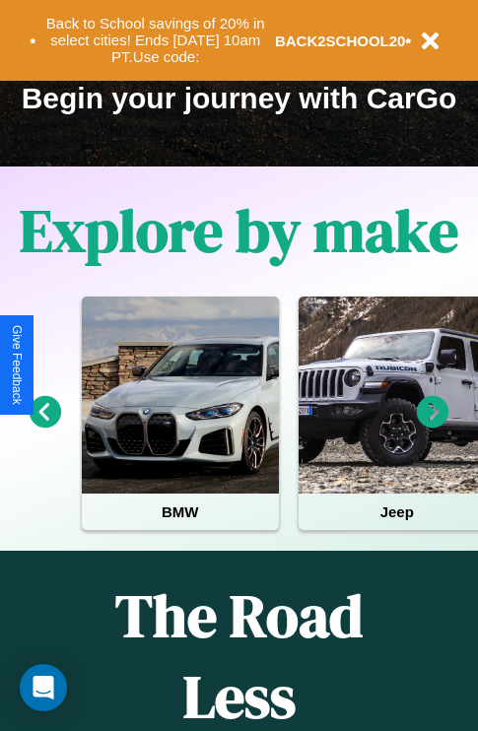
scroll to position [303, 0]
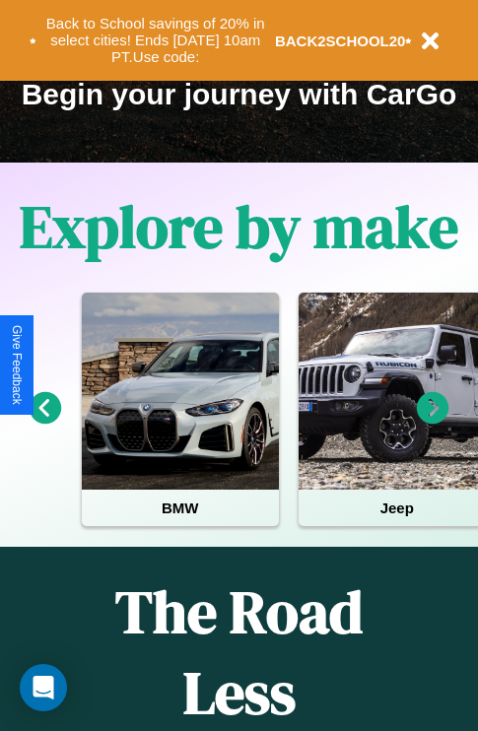
click at [44, 422] on icon at bounding box center [46, 408] width 33 height 33
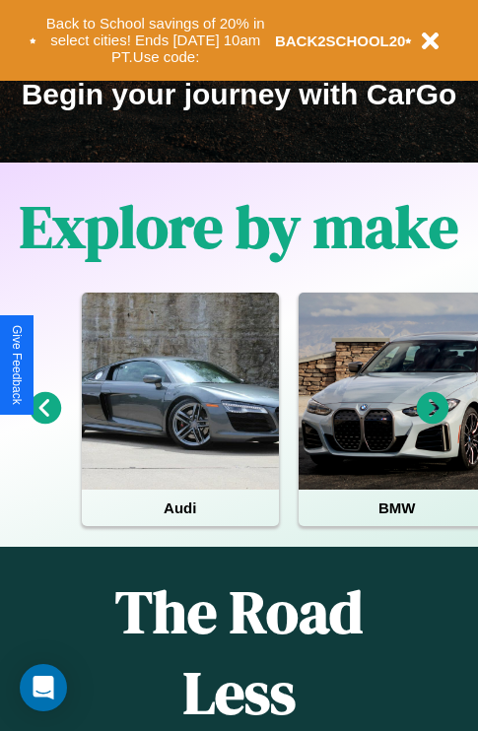
click at [432, 422] on icon at bounding box center [433, 408] width 33 height 33
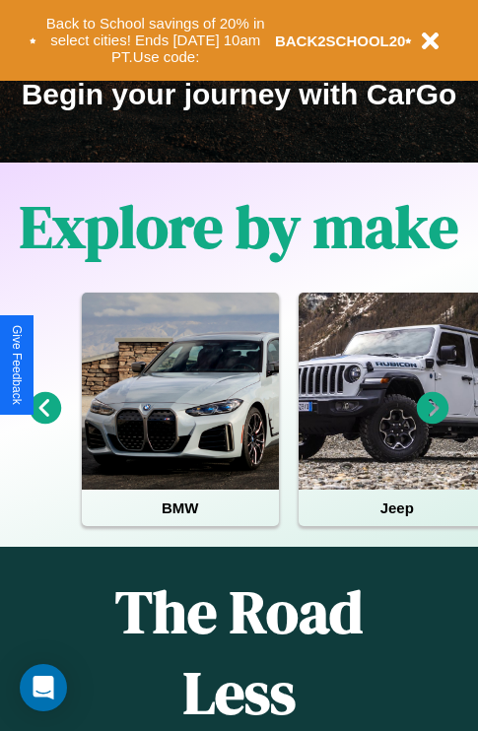
click at [432, 422] on icon at bounding box center [433, 408] width 33 height 33
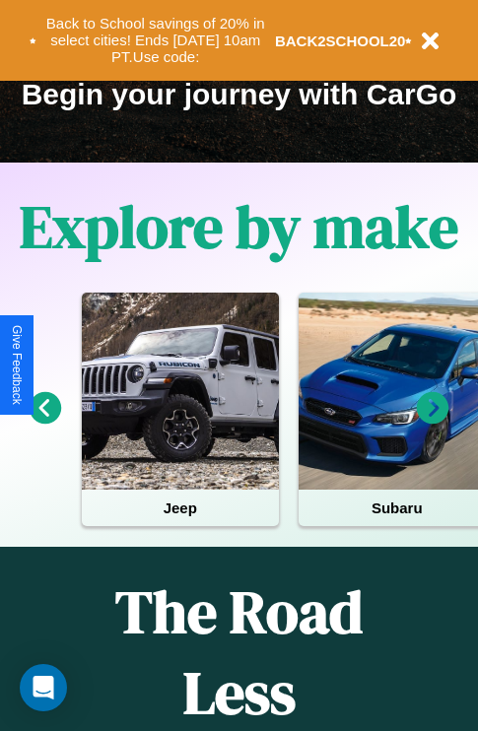
click at [432, 422] on icon at bounding box center [433, 408] width 33 height 33
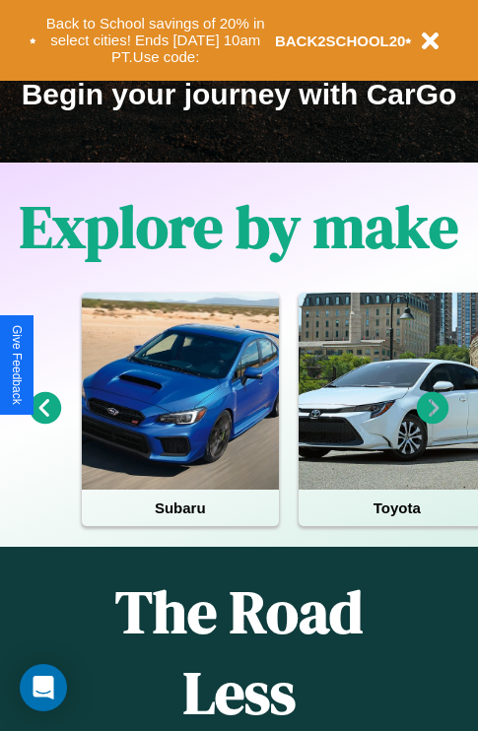
click at [432, 422] on icon at bounding box center [433, 408] width 33 height 33
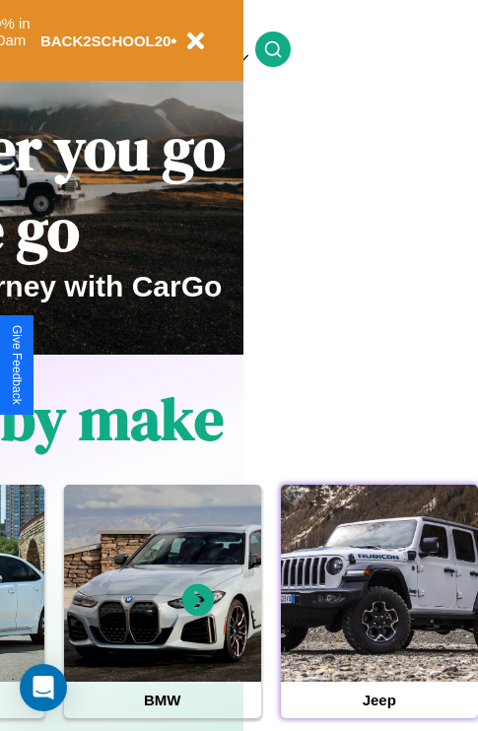
click at [378, 614] on div at bounding box center [379, 583] width 197 height 197
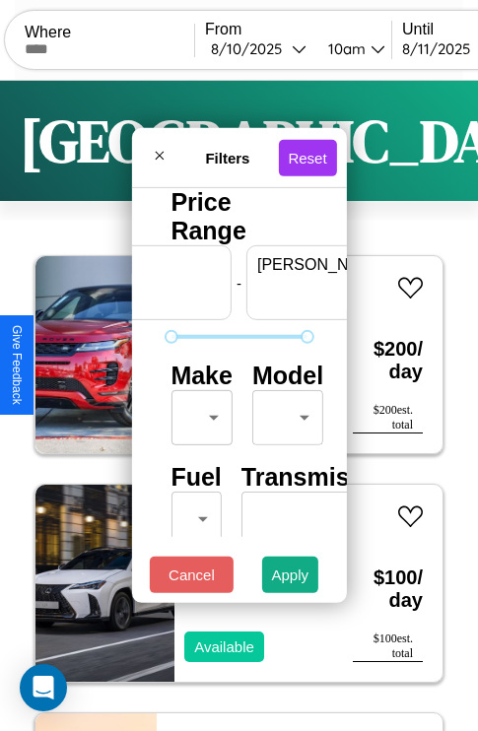
scroll to position [0, 122]
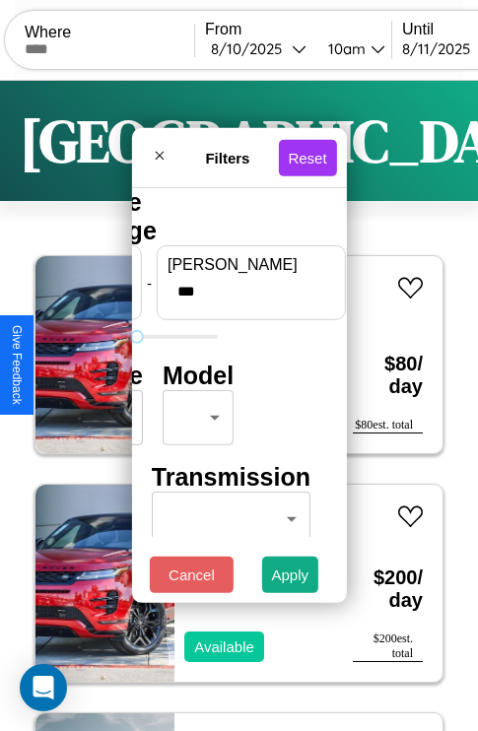
type input "***"
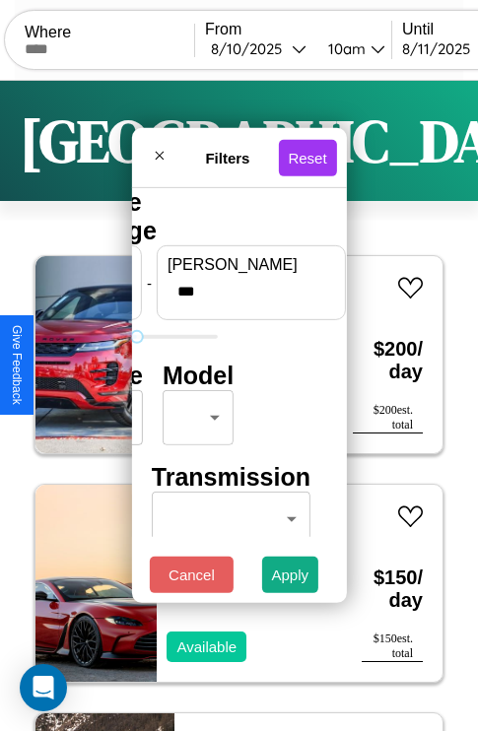
scroll to position [0, 0]
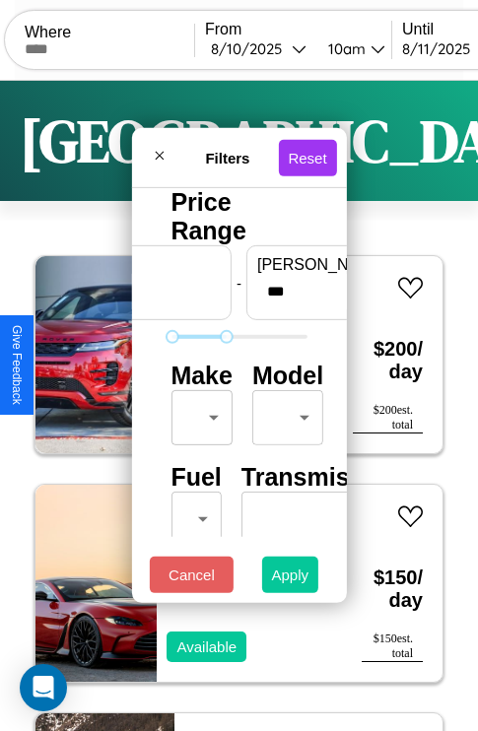
type input "*"
click at [291, 579] on button "Apply" at bounding box center [290, 574] width 57 height 36
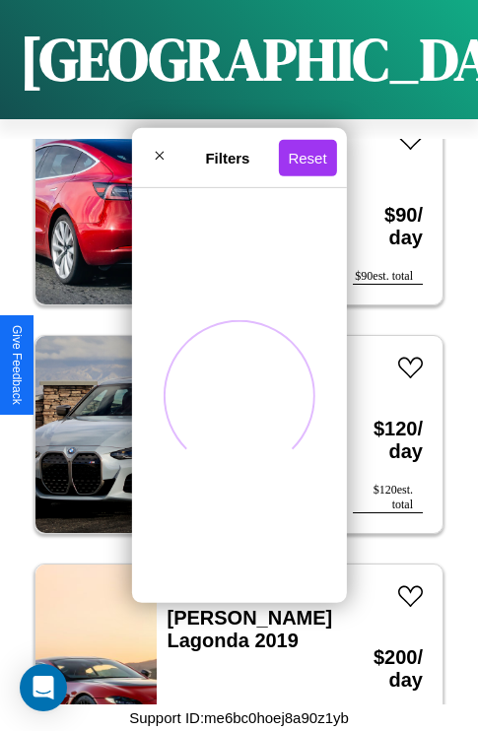
scroll to position [6929, 0]
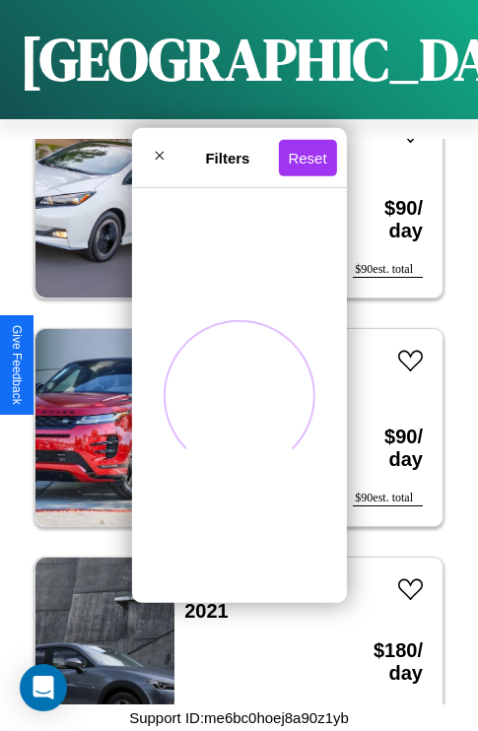
click at [231, 416] on span at bounding box center [238, 394] width 169 height 169
click at [231, 416] on span at bounding box center [239, 396] width 142 height 142
click at [231, 416] on span at bounding box center [239, 395] width 184 height 184
click at [231, 416] on span at bounding box center [238, 394] width 169 height 169
click at [231, 416] on span at bounding box center [239, 395] width 202 height 202
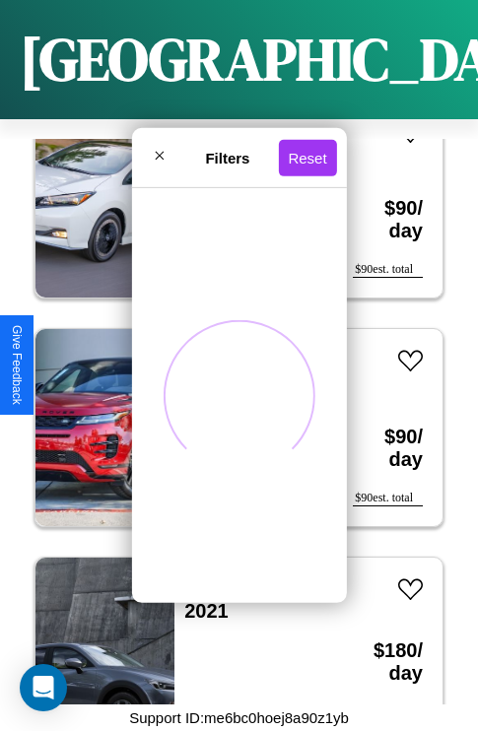
click at [231, 416] on span at bounding box center [239, 395] width 195 height 195
click at [231, 416] on span at bounding box center [239, 395] width 184 height 184
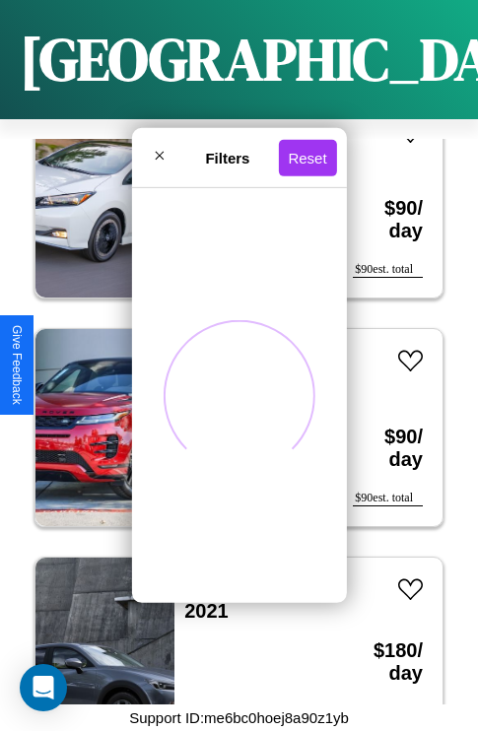
click at [231, 416] on span at bounding box center [239, 395] width 195 height 195
click at [231, 416] on span at bounding box center [239, 395] width 152 height 152
click at [231, 416] on span at bounding box center [239, 395] width 184 height 184
click at [231, 416] on span at bounding box center [239, 395] width 176 height 176
click at [231, 416] on span at bounding box center [239, 395] width 188 height 188
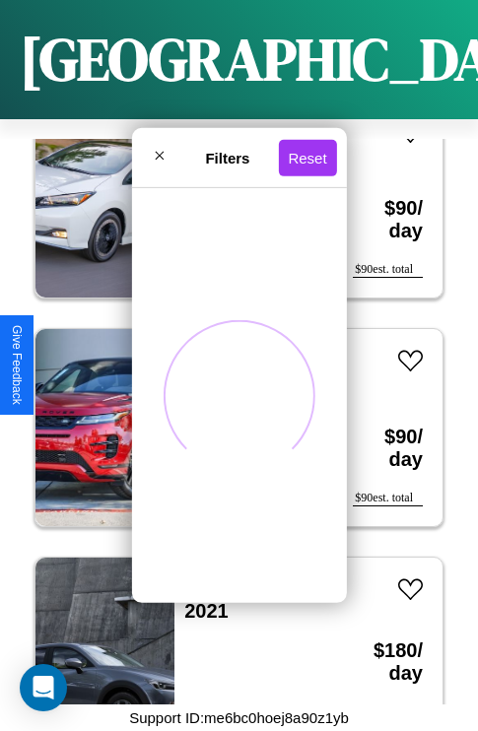
click at [231, 416] on span at bounding box center [239, 395] width 184 height 184
click at [231, 416] on span at bounding box center [239, 395] width 173 height 173
click at [231, 416] on span at bounding box center [239, 395] width 204 height 204
click at [231, 416] on span at bounding box center [239, 395] width 195 height 195
click at [231, 416] on span at bounding box center [239, 395] width 184 height 184
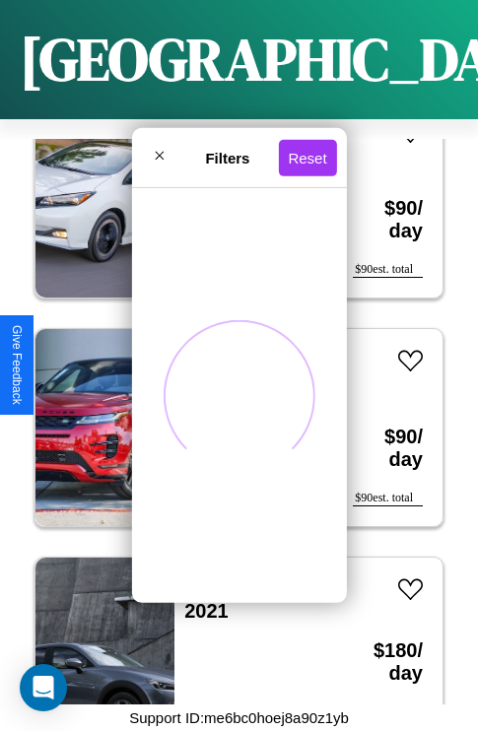
click at [231, 416] on span at bounding box center [239, 395] width 188 height 188
click at [231, 416] on span at bounding box center [239, 395] width 202 height 202
click at [231, 416] on span at bounding box center [239, 395] width 195 height 195
click at [231, 416] on span at bounding box center [239, 395] width 188 height 188
click at [231, 416] on span at bounding box center [239, 395] width 195 height 195
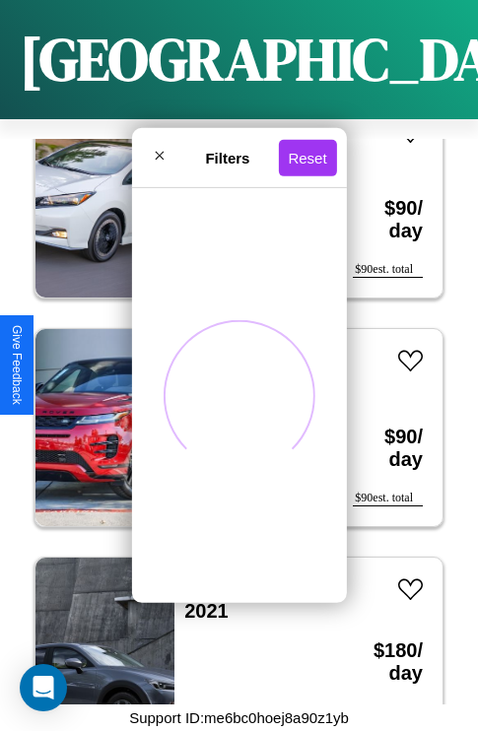
click at [232, 348] on span at bounding box center [239, 395] width 202 height 202
